Goal: Find specific page/section: Locate a particular part of the current website

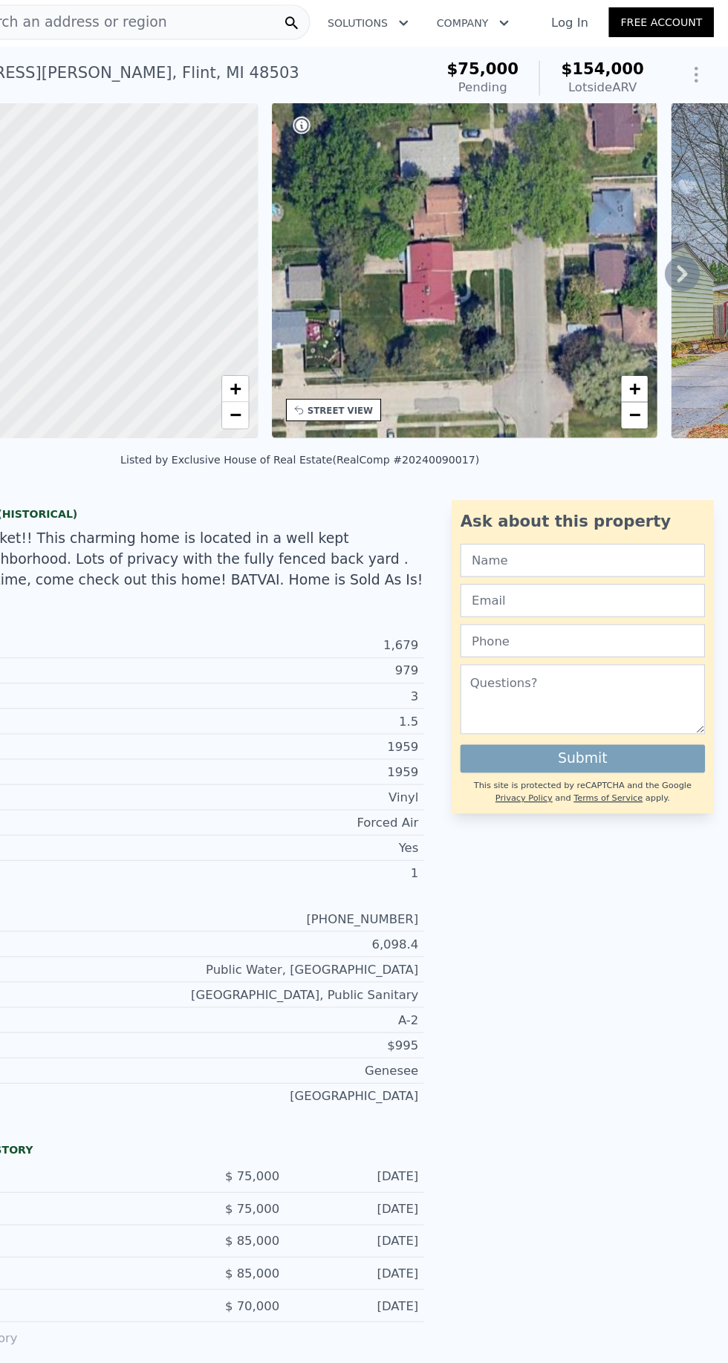
click at [680, 231] on icon at bounding box center [690, 235] width 30 height 30
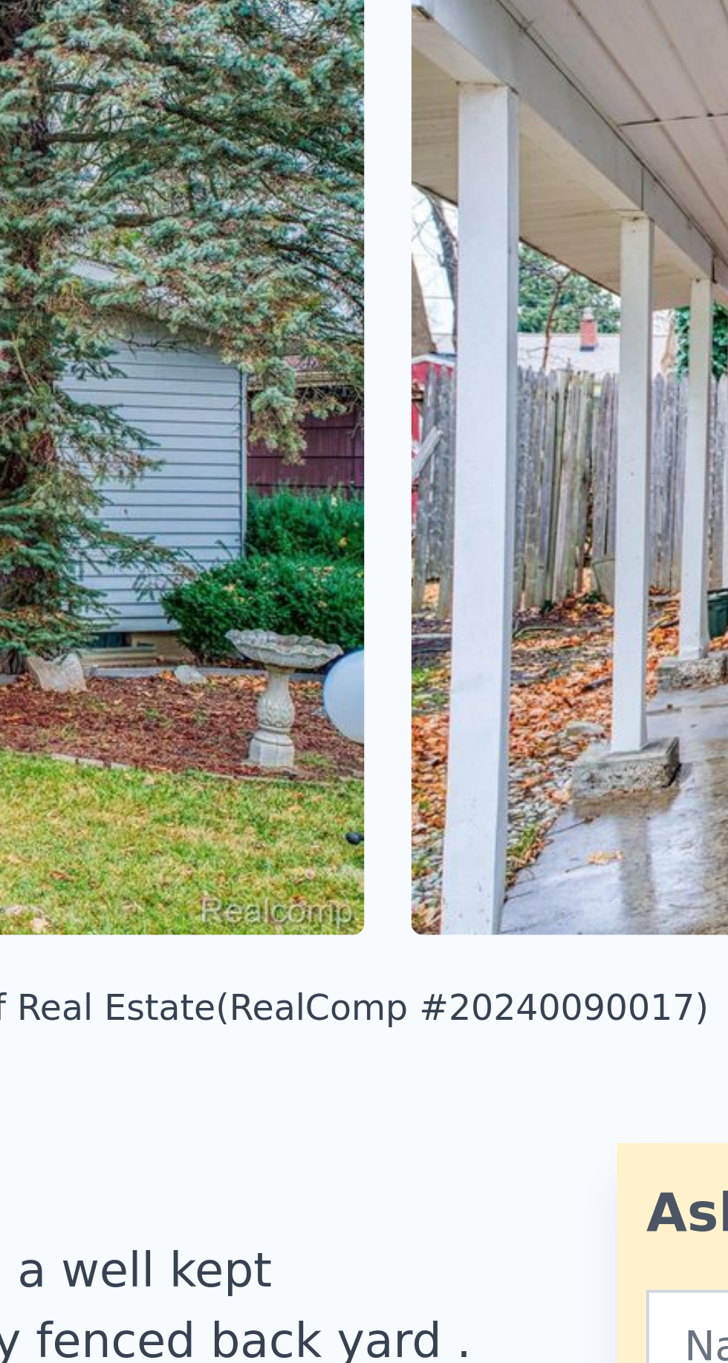
scroll to position [0, 1562]
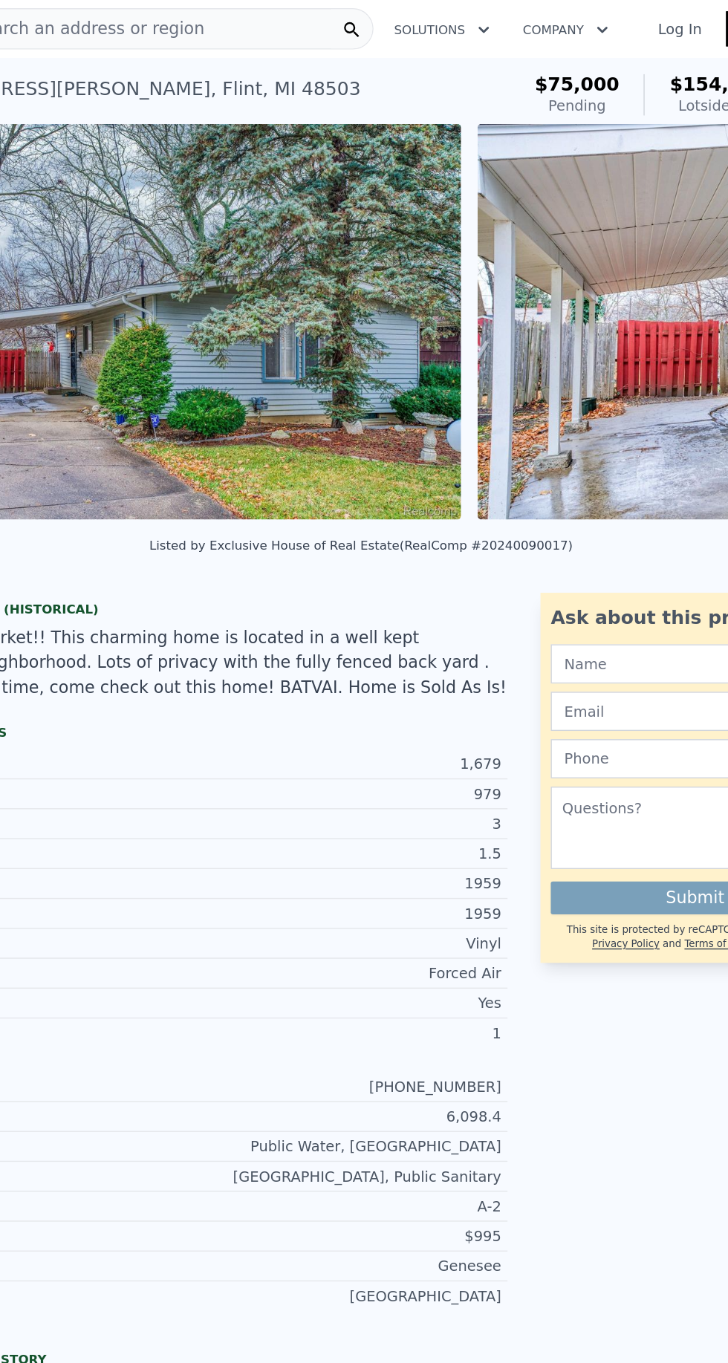
click at [509, 218] on img at bounding box center [662, 231] width 429 height 285
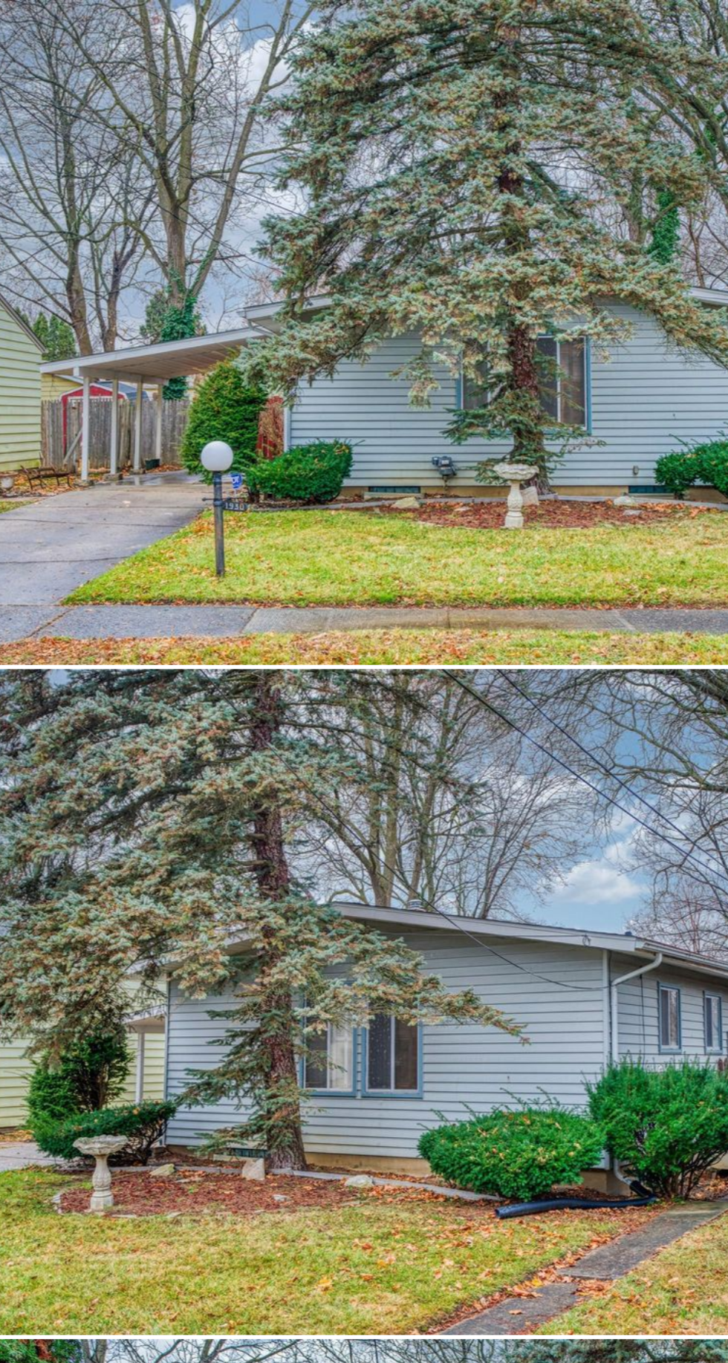
scroll to position [269, 0]
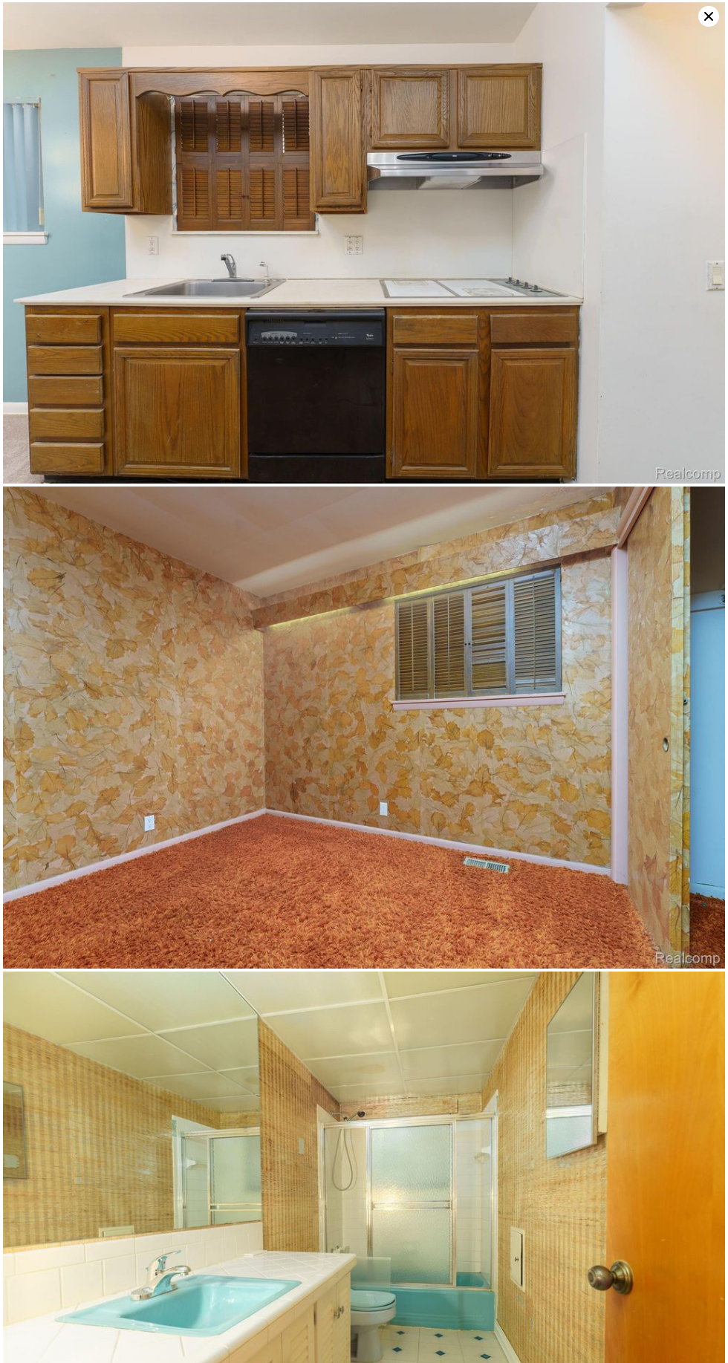
scroll to position [6286, 0]
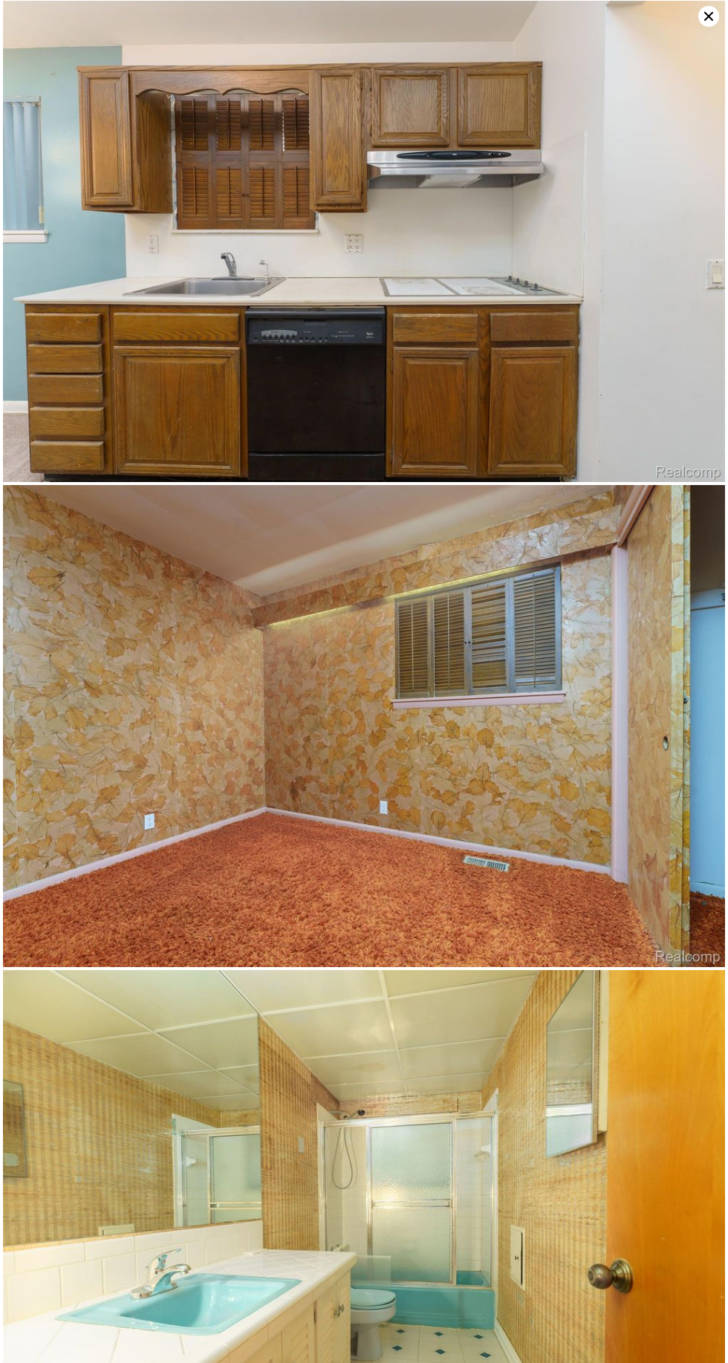
click at [706, 876] on img at bounding box center [364, 725] width 722 height 481
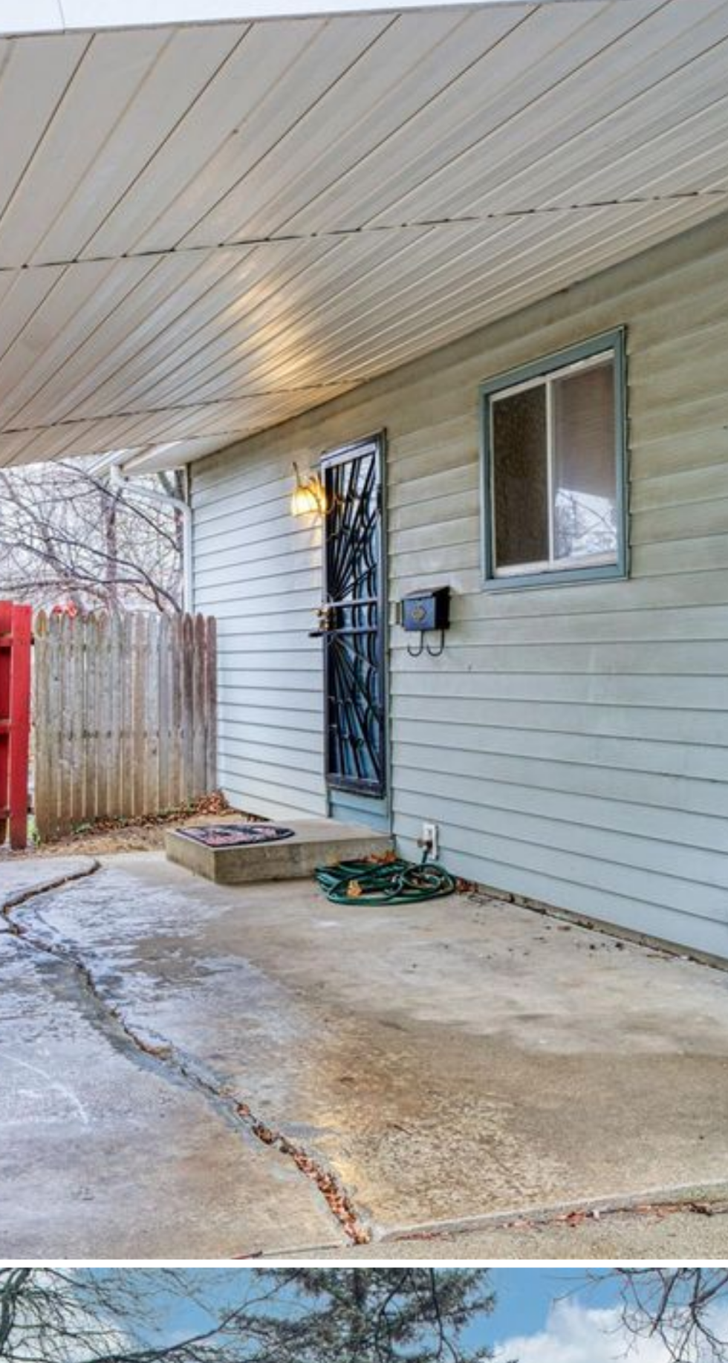
scroll to position [41, 0]
